Goal: Task Accomplishment & Management: Complete application form

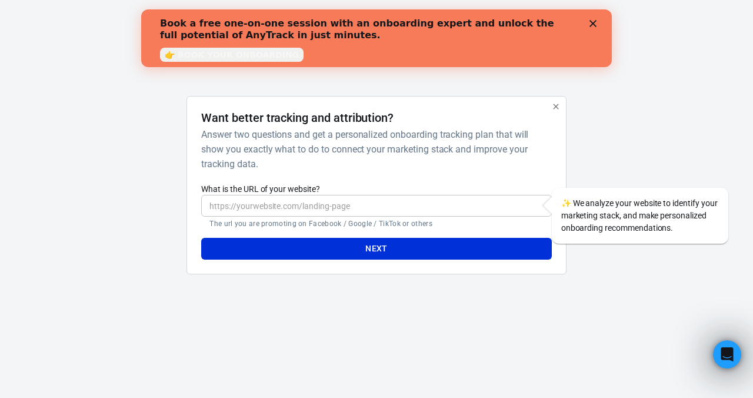
click at [348, 200] on input "What is the URL of your website?" at bounding box center [376, 206] width 350 height 22
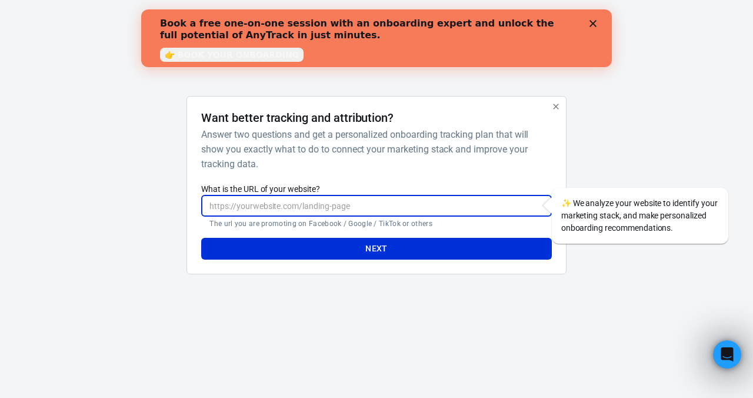
type input "[URL][DOMAIN_NAME]"
click at [362, 253] on button "Next" at bounding box center [376, 249] width 350 height 22
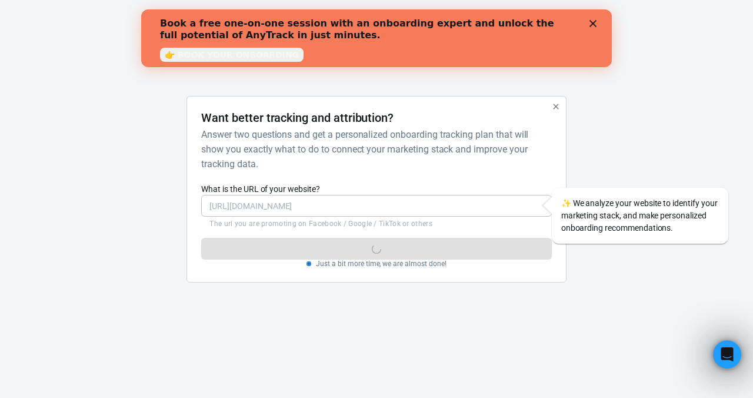
click at [579, 203] on div "✨ We analyze your website to identify your marketing stack, and make personaliz…" at bounding box center [640, 216] width 177 height 56
click at [588, 29] on div "Book a free one-on-one session with an onboarding expert and unlock the full po…" at bounding box center [376, 38] width 433 height 48
click at [588, 28] on div "Book a free one-on-one session with an onboarding expert and unlock the full po…" at bounding box center [376, 38] width 433 height 48
click at [591, 27] on div "Book a free one-on-one session with an onboarding expert and unlock the full po…" at bounding box center [376, 38] width 433 height 48
click at [591, 24] on icon "Close" at bounding box center [593, 23] width 7 height 7
